Goal: Task Accomplishment & Management: Manage account settings

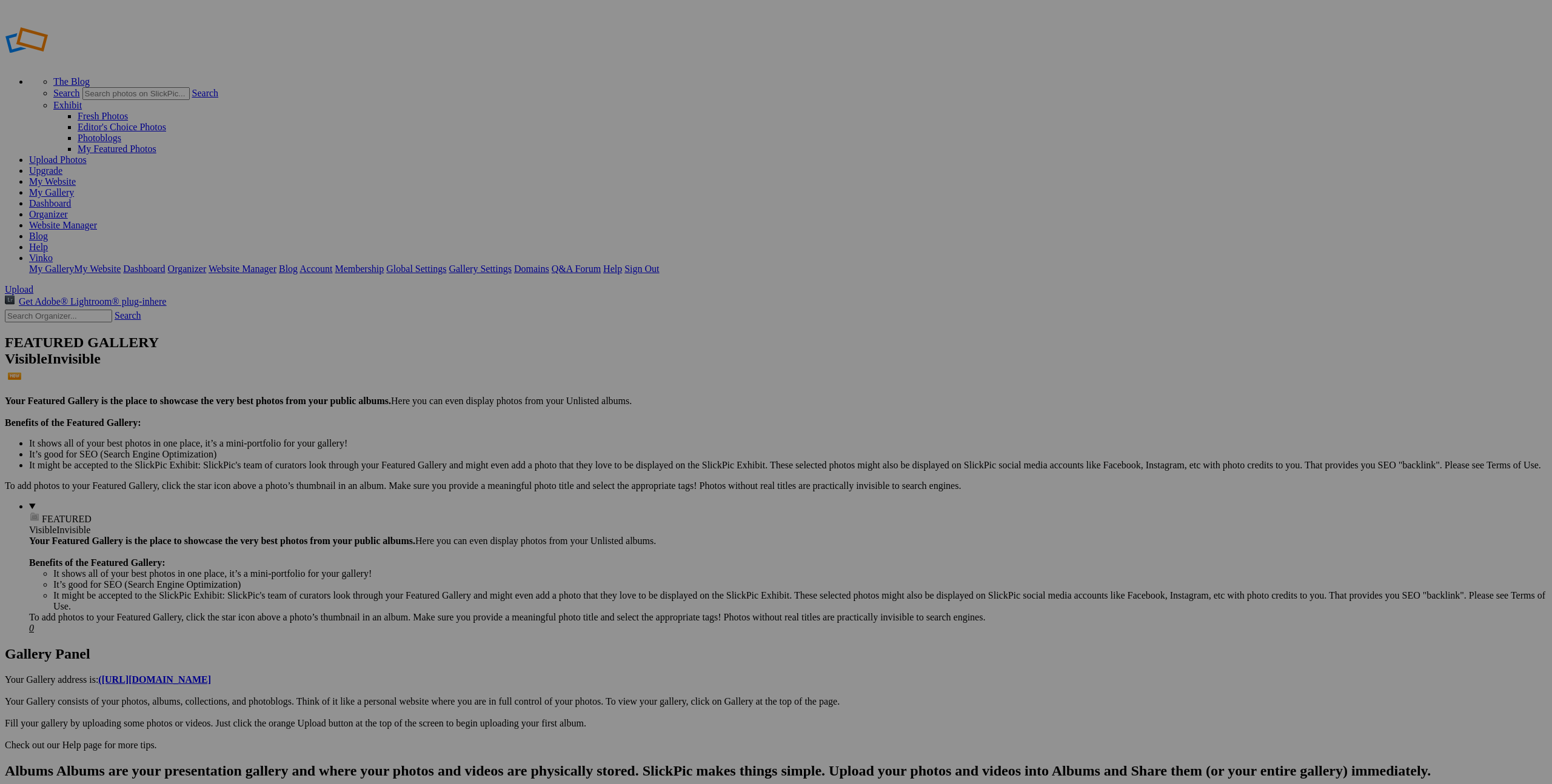
type input "Dancing Hearts for St. [PERSON_NAME]"
click at [668, 453] on link "Create" at bounding box center [655, 458] width 26 height 10
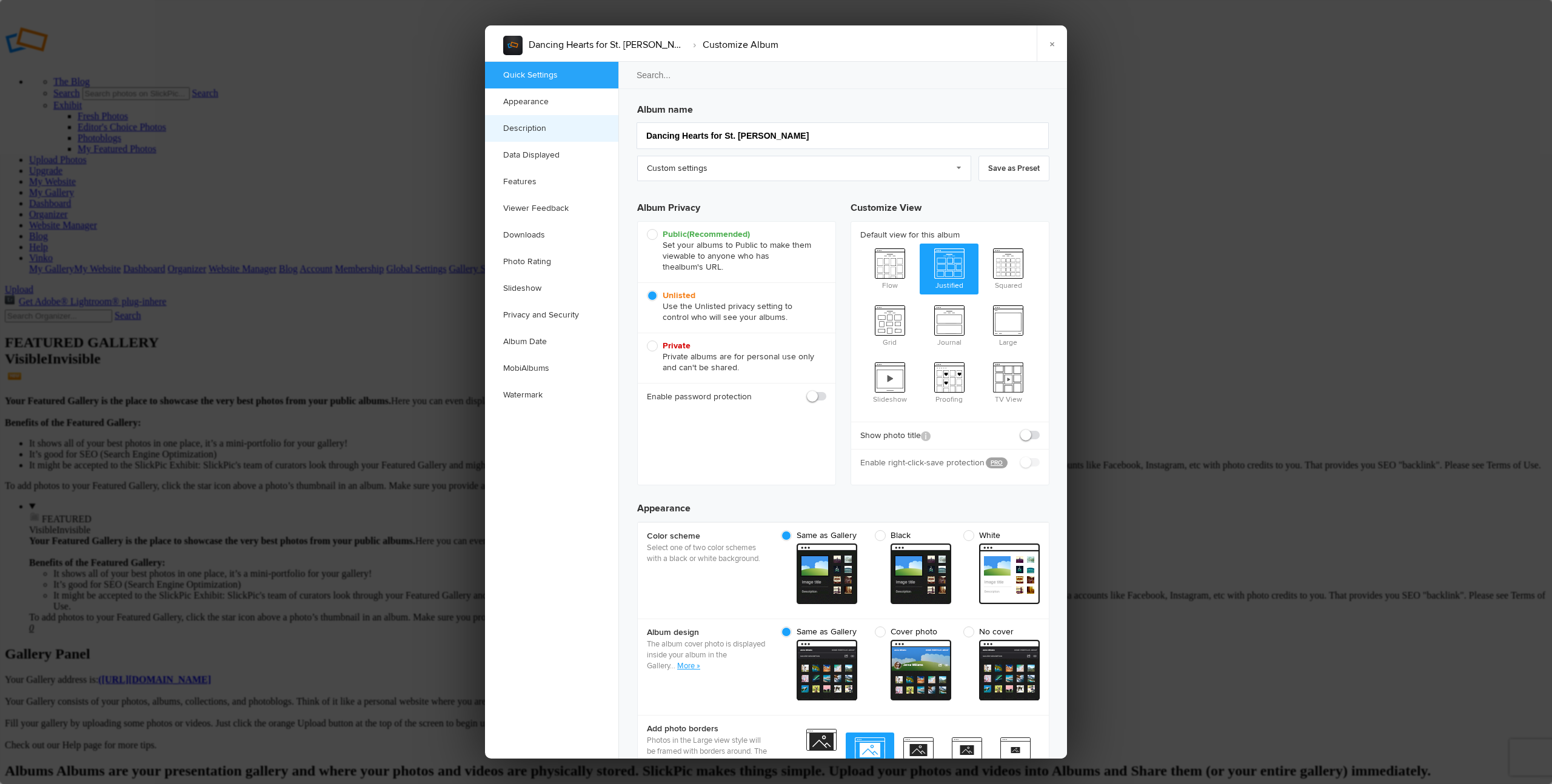
click at [519, 127] on link "Description" at bounding box center [551, 128] width 133 height 27
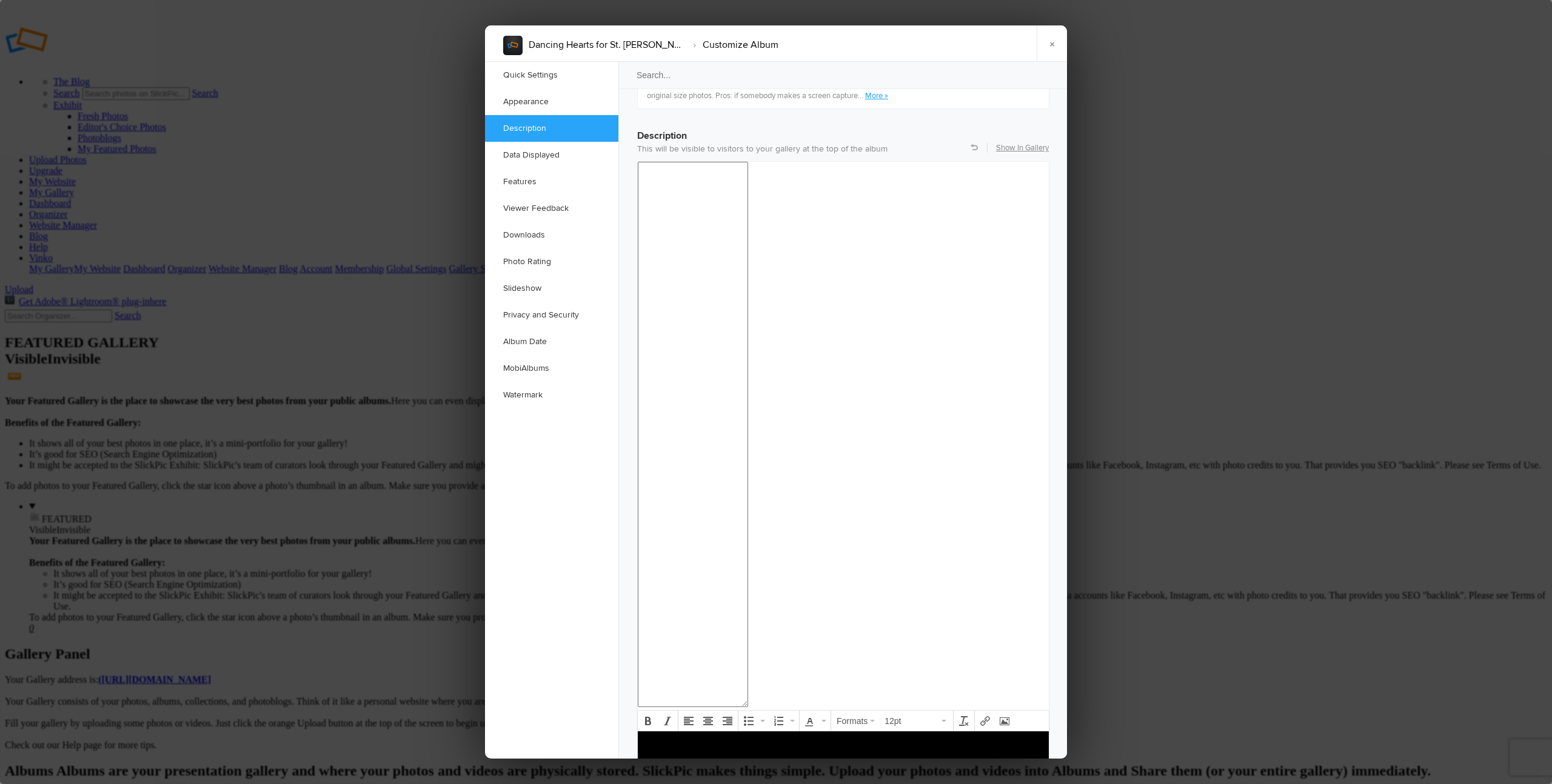
scroll to position [941, 0]
click at [702, 772] on body at bounding box center [843, 761] width 402 height 52
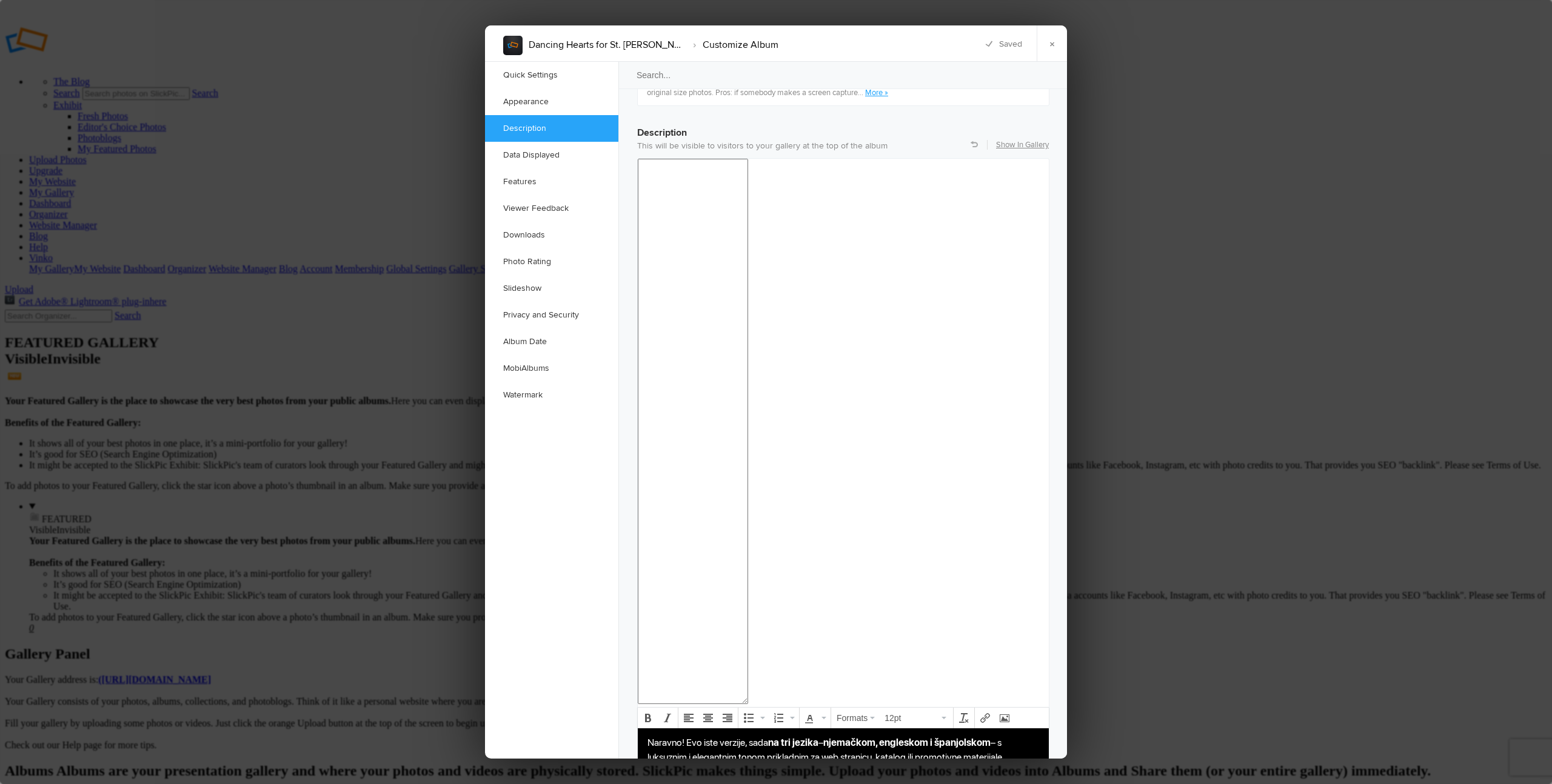
scroll to position [951, 0]
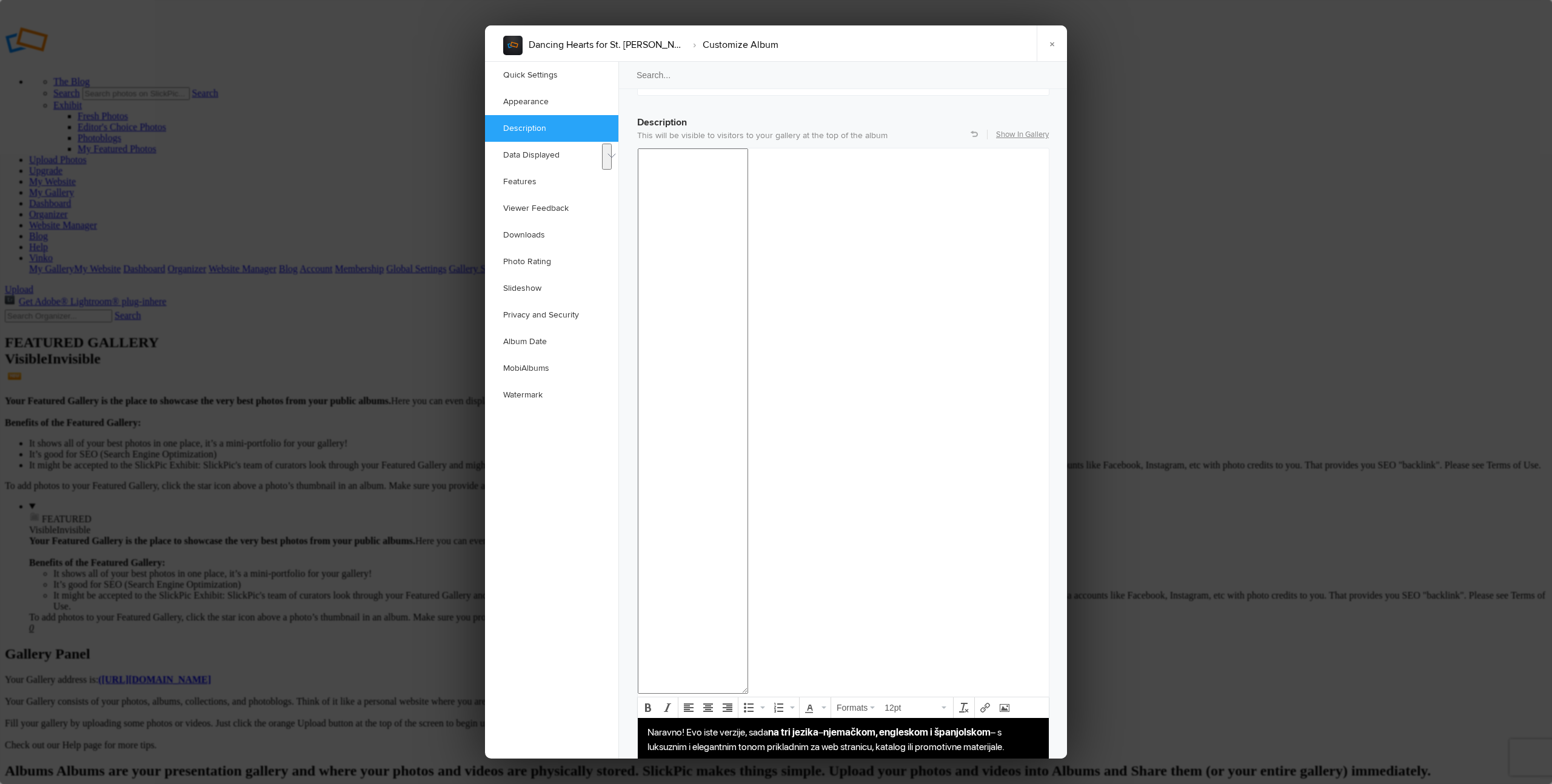
drag, startPoint x: 1011, startPoint y: 748, endPoint x: 641, endPoint y: 728, distance: 370.5
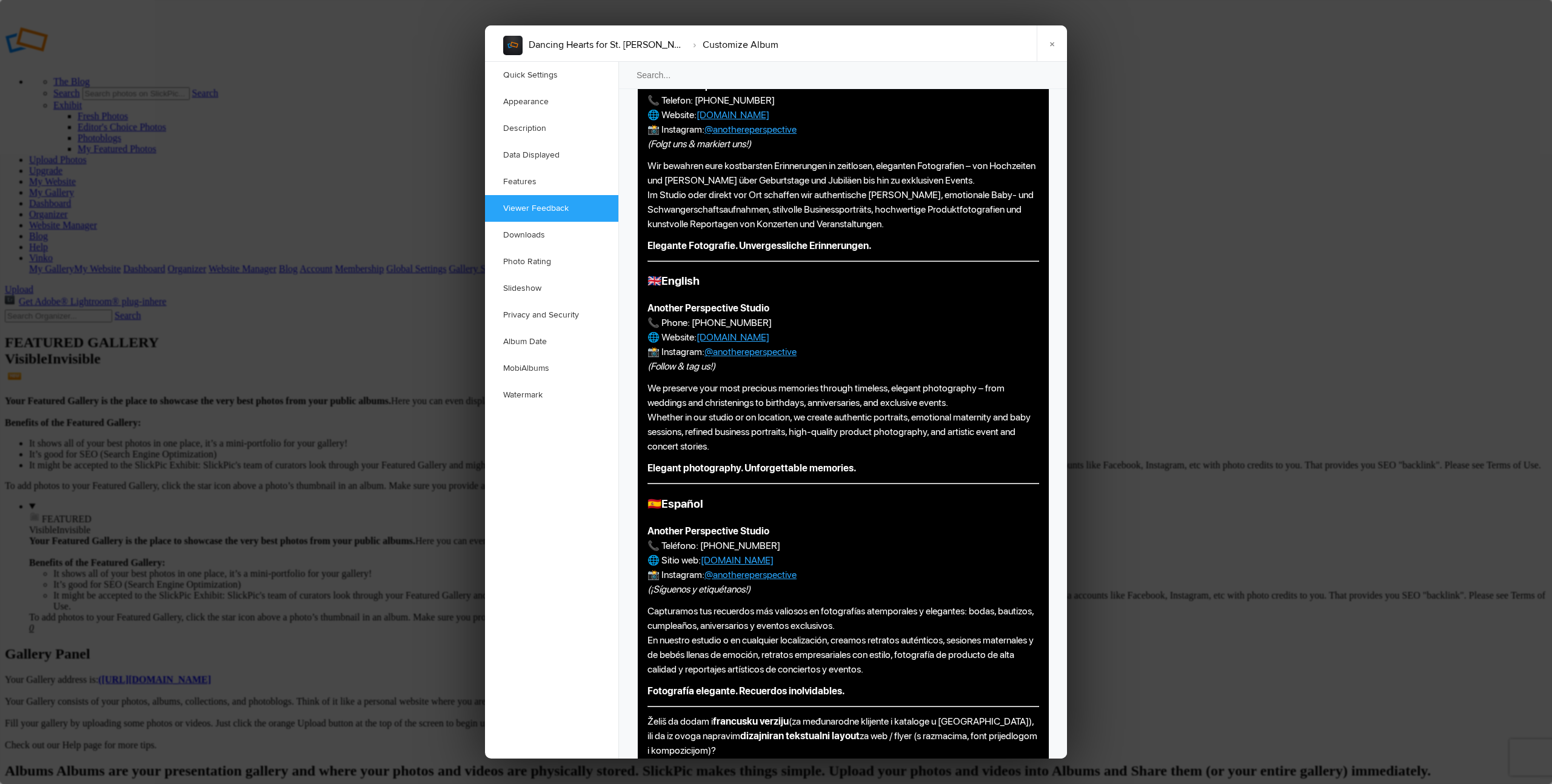
scroll to position [1659, 0]
drag, startPoint x: 714, startPoint y: 755, endPoint x: 644, endPoint y: 726, distance: 75.8
click at [645, 726] on body "🇩🇪 Deutsch Another Perspective Studio 📞 Telefon: 0660 936 7091 🌐 Website: anoth…" at bounding box center [843, 407] width 402 height 780
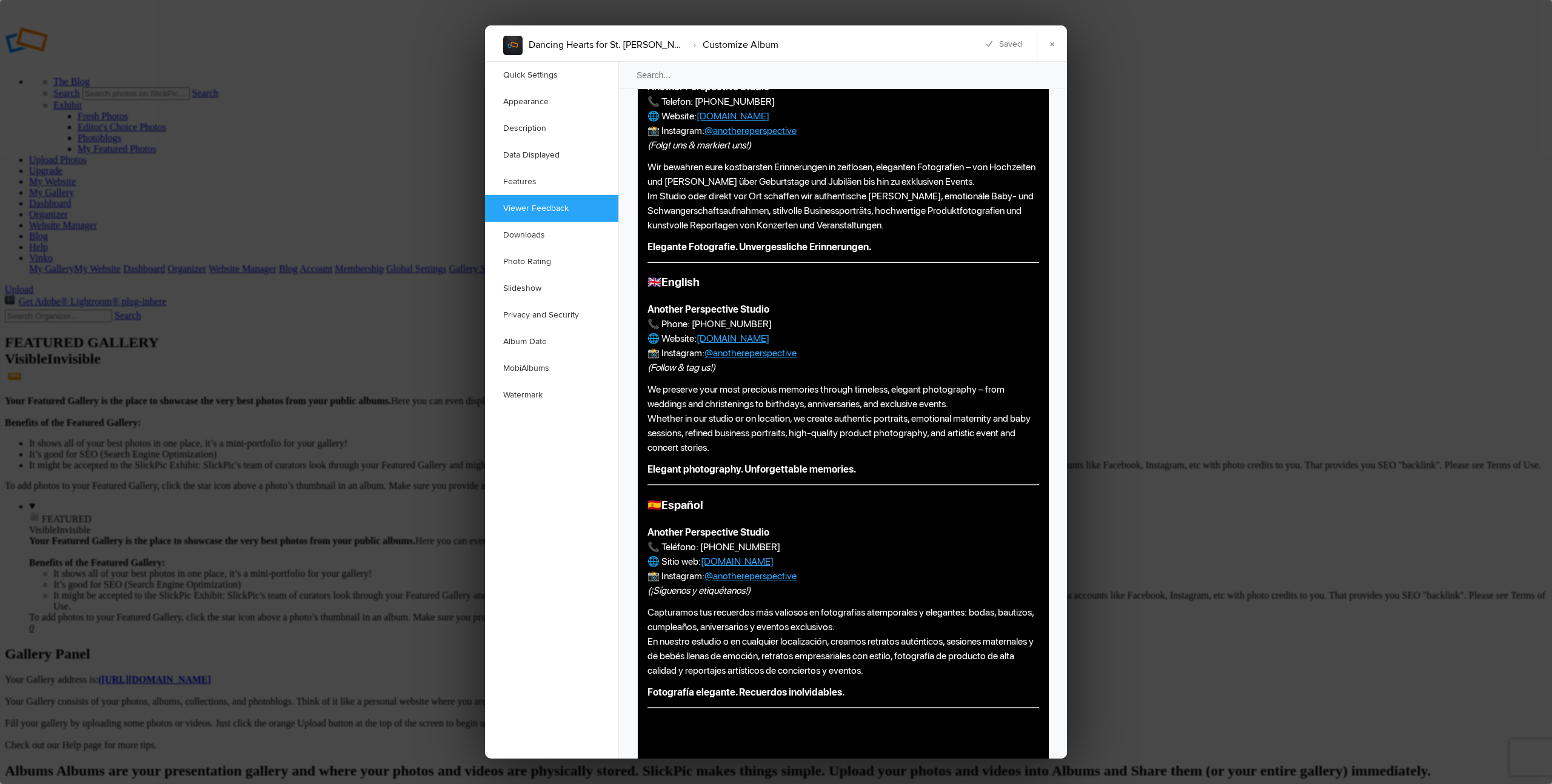
click at [652, 760] on body "🇩🇪 Deutsch Another Perspective Studio 📞 Telefon: 0660 936 7091 🌐 Website: anoth…" at bounding box center [843, 392] width 402 height 751
click at [1051, 45] on link "×" at bounding box center [1052, 44] width 31 height 36
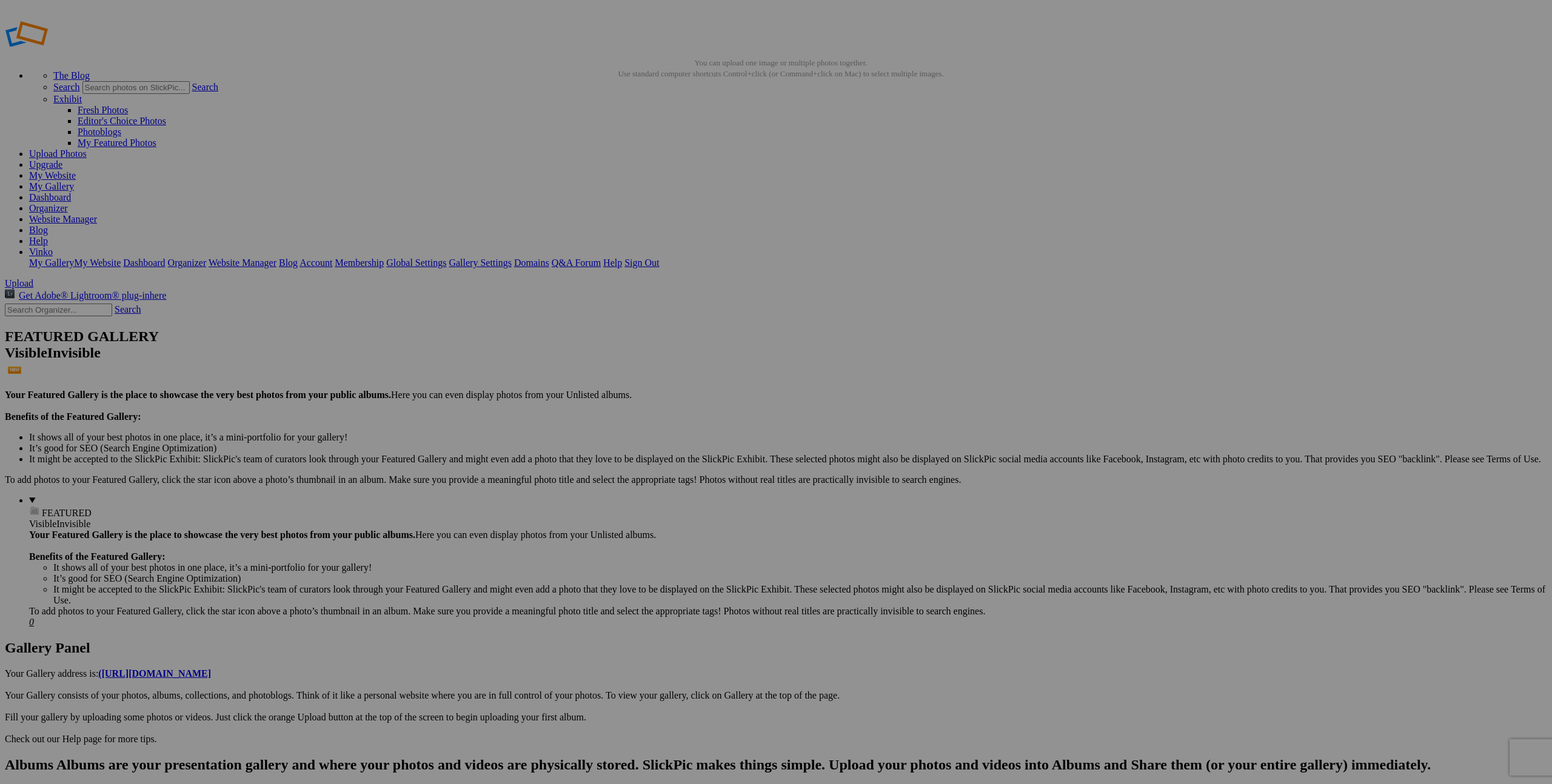
scroll to position [4, 0]
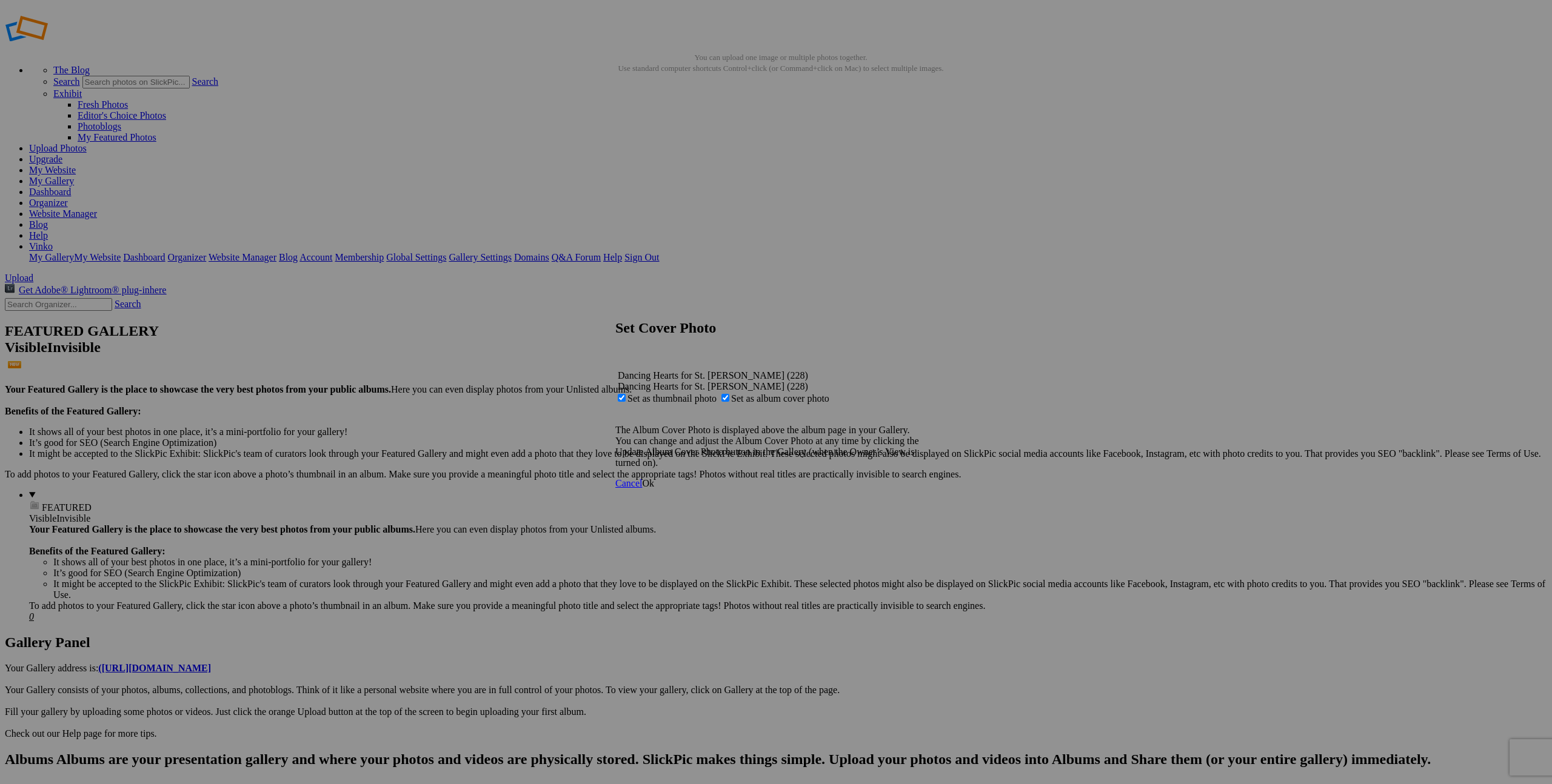
click at [654, 488] on link "Ok" at bounding box center [647, 483] width 12 height 10
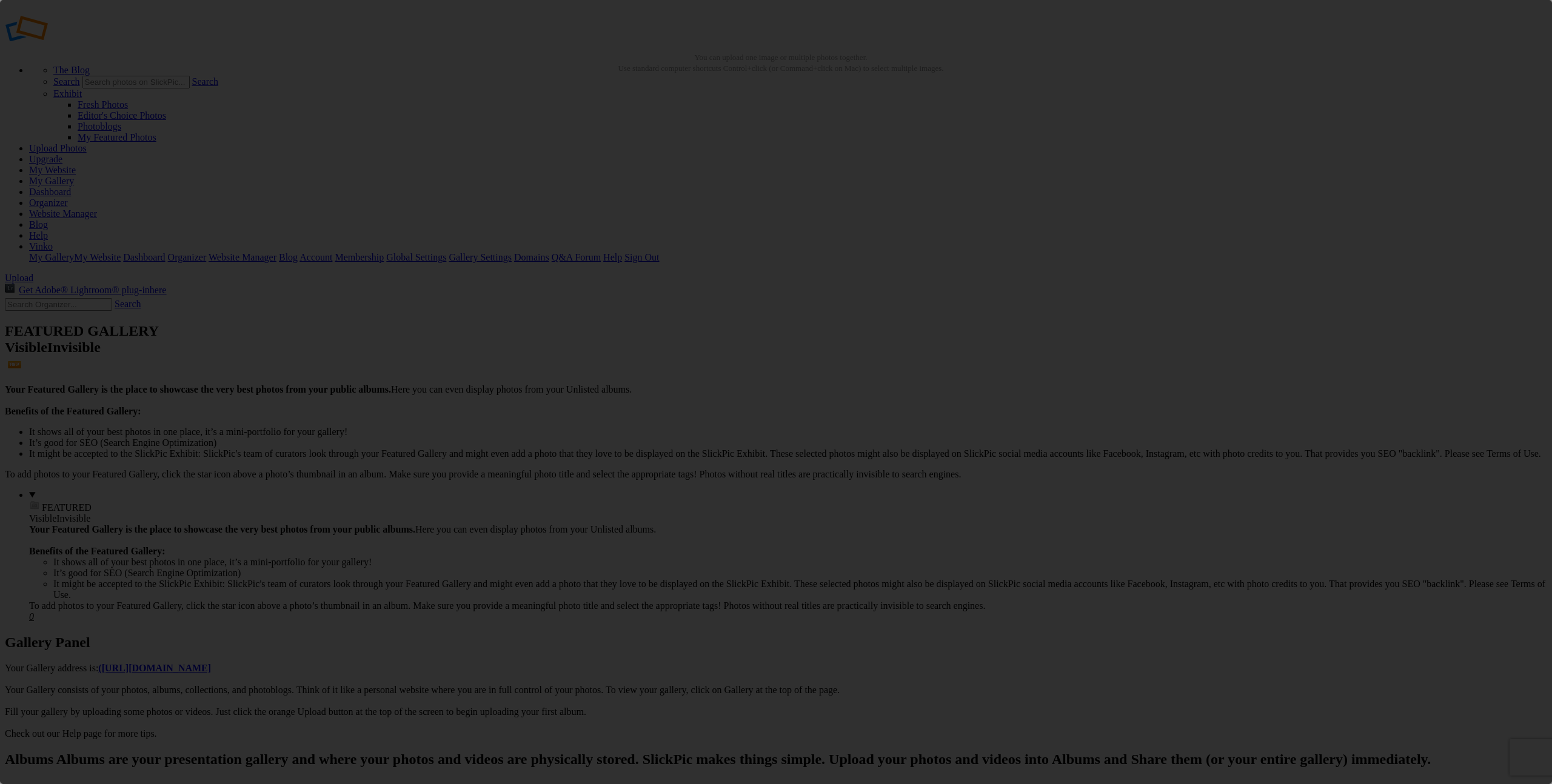
scroll to position [0, 0]
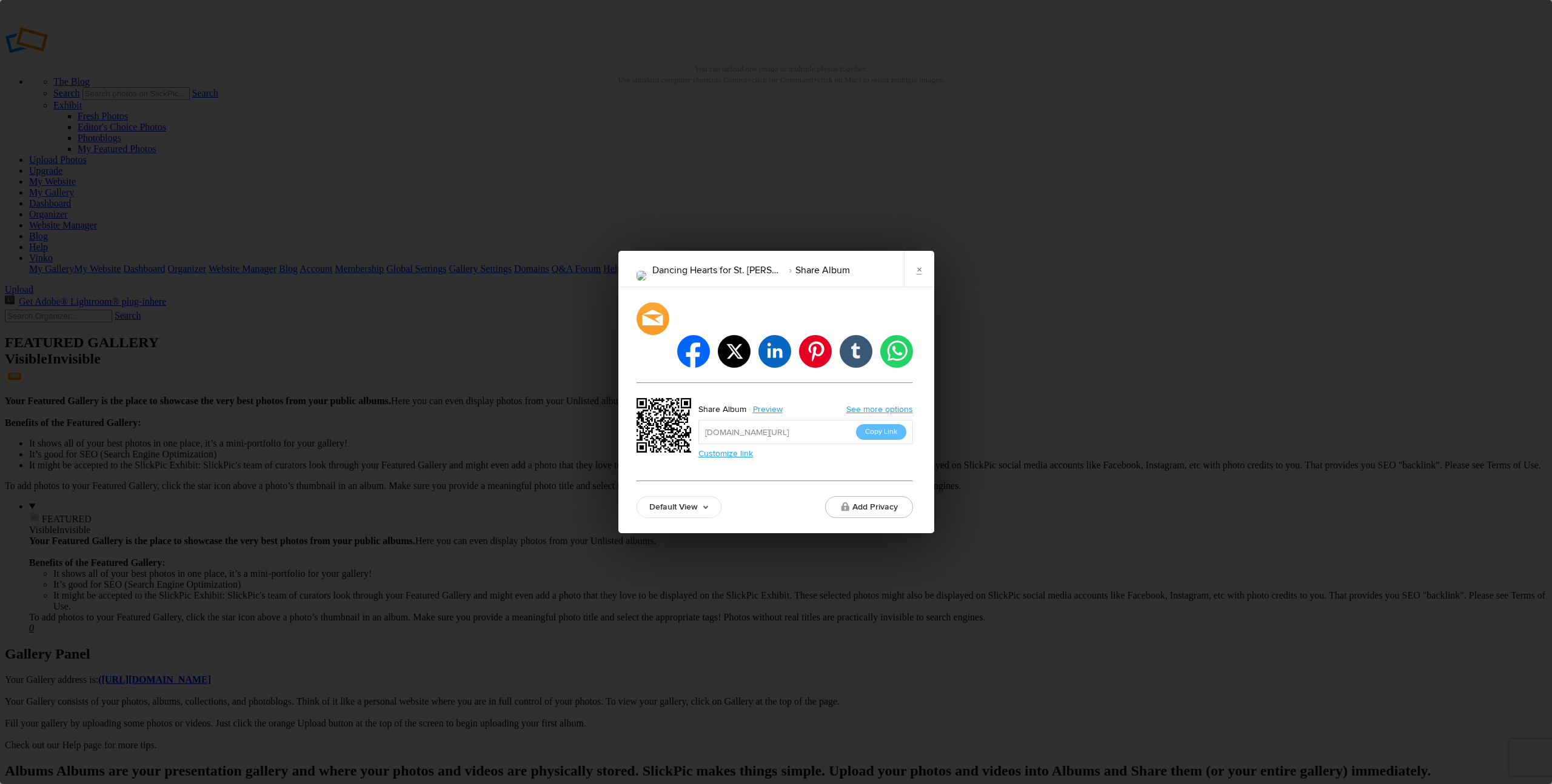
click at [873, 424] on button "Copy Link" at bounding box center [881, 432] width 50 height 16
